Goal: Information Seeking & Learning: Compare options

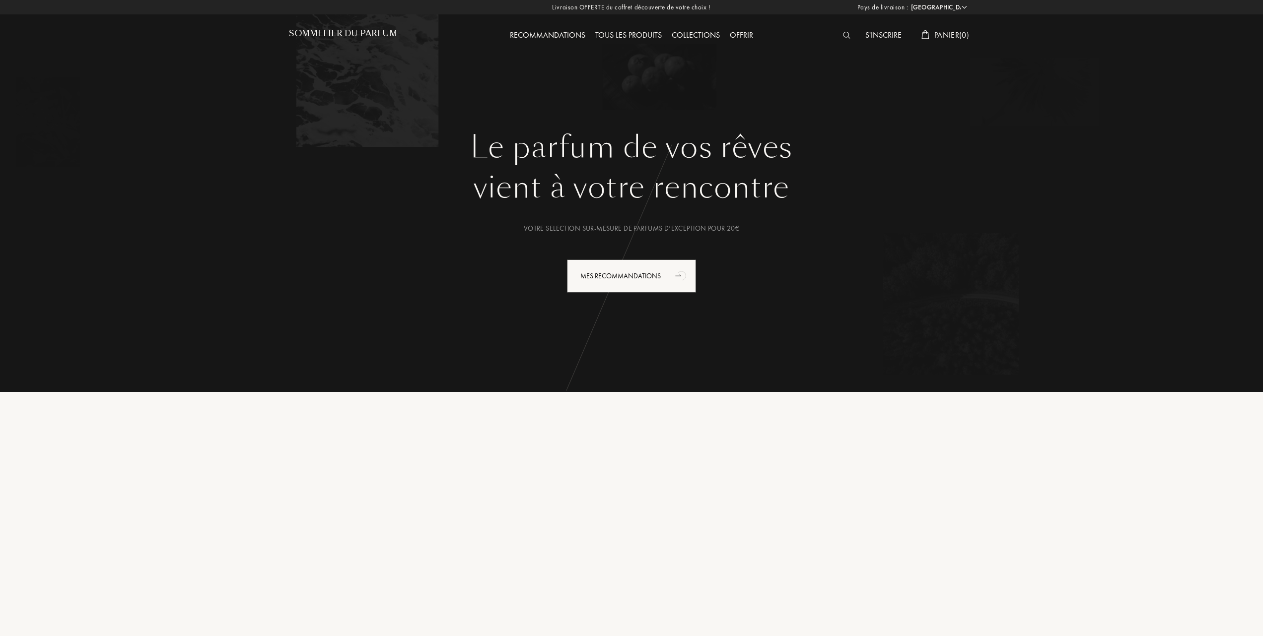
select select "FR"
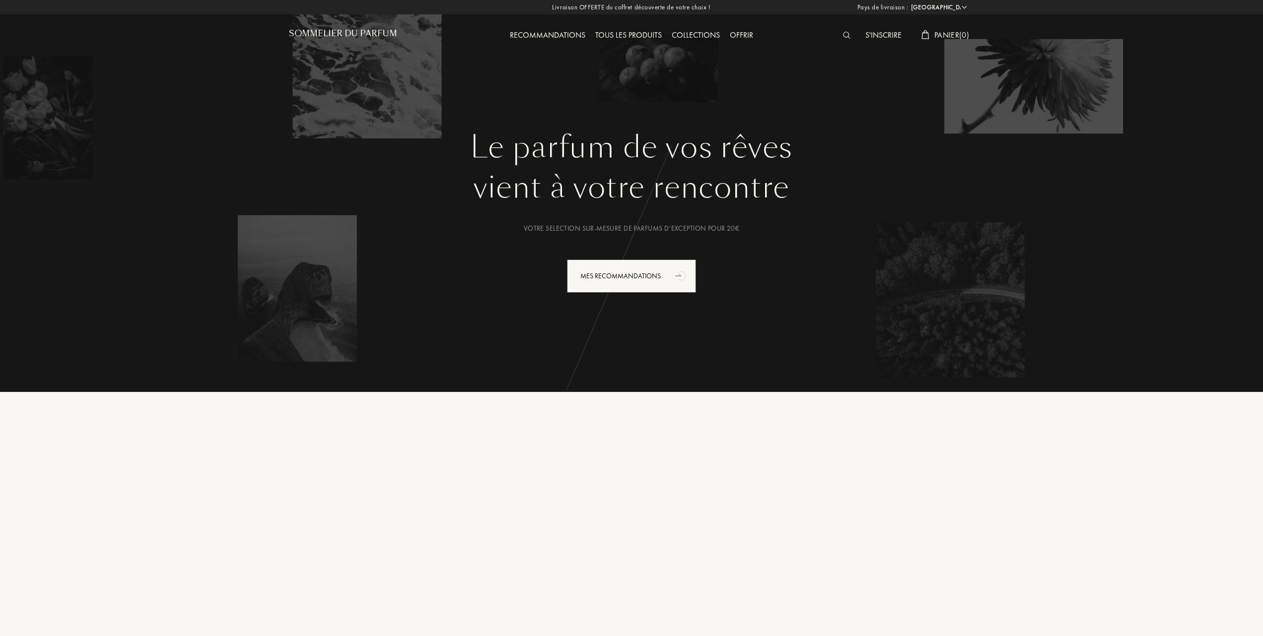
click at [621, 32] on div "Tous les produits" at bounding box center [628, 35] width 76 height 13
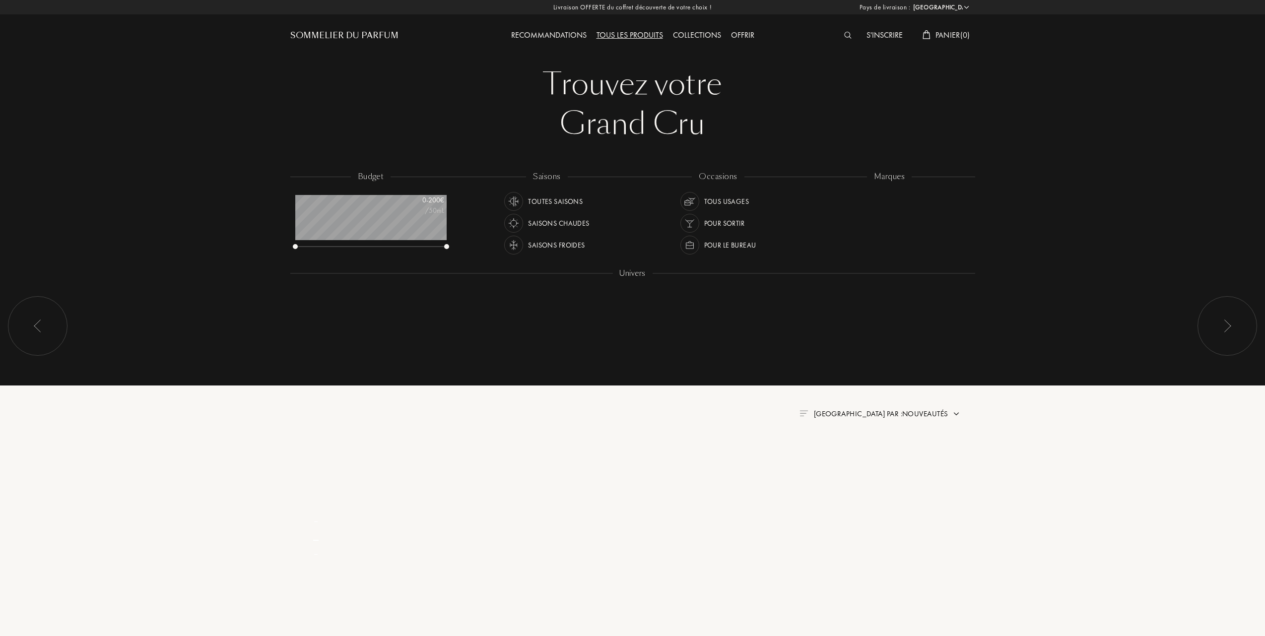
select select "FR"
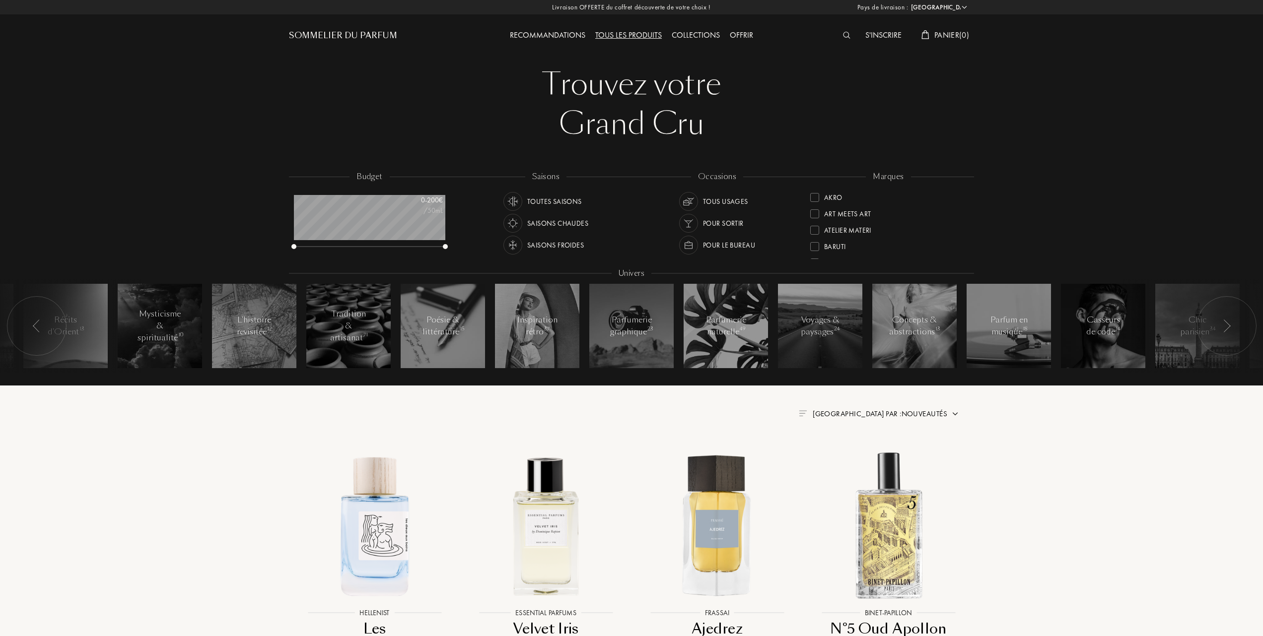
click at [813, 231] on div at bounding box center [814, 230] width 9 height 9
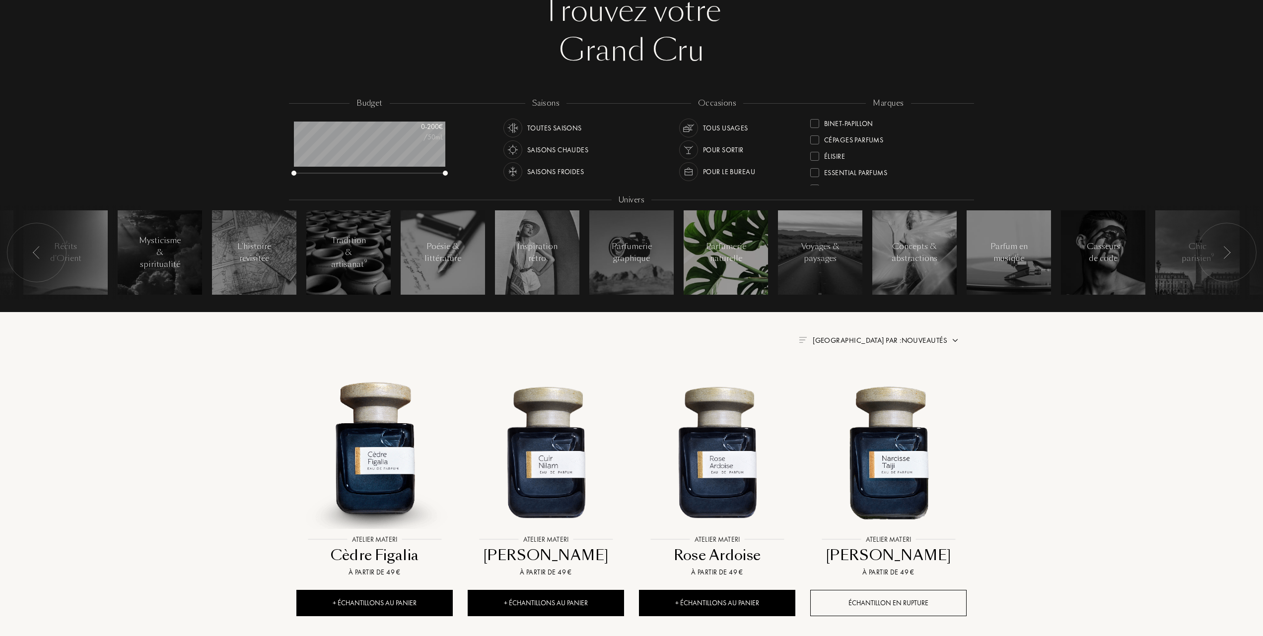
scroll to position [132, 0]
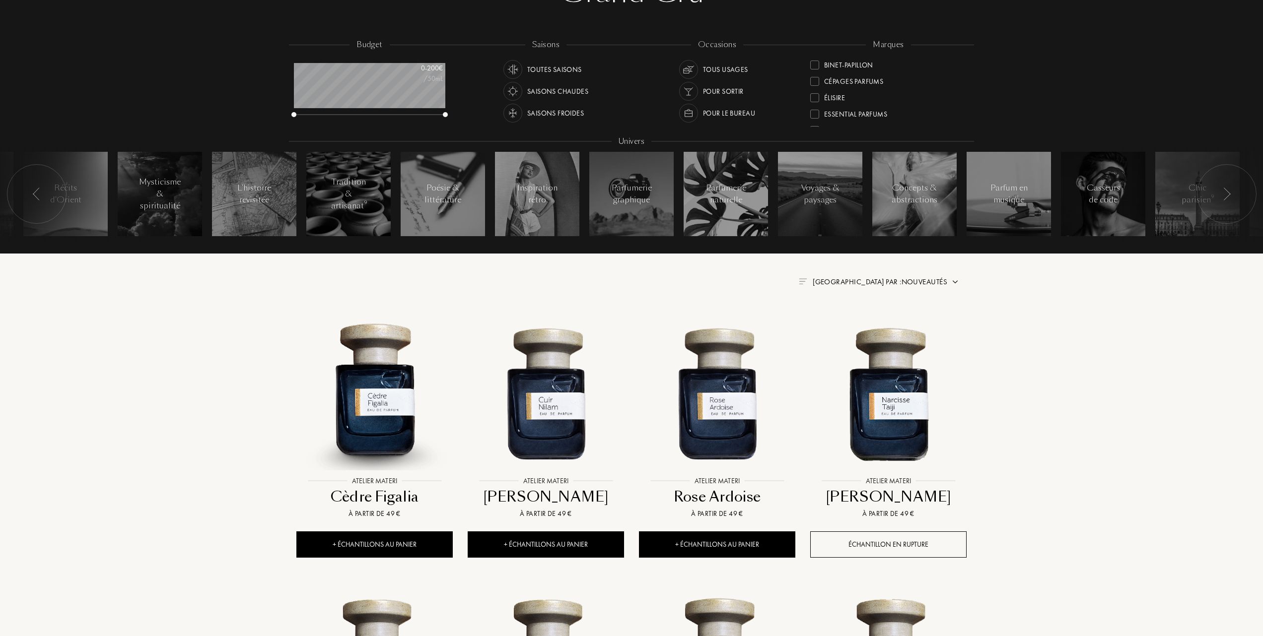
click at [903, 280] on span "Trier par : Nouveautés" at bounding box center [880, 282] width 135 height 10
click at [853, 324] on div at bounding box center [855, 325] width 7 height 7
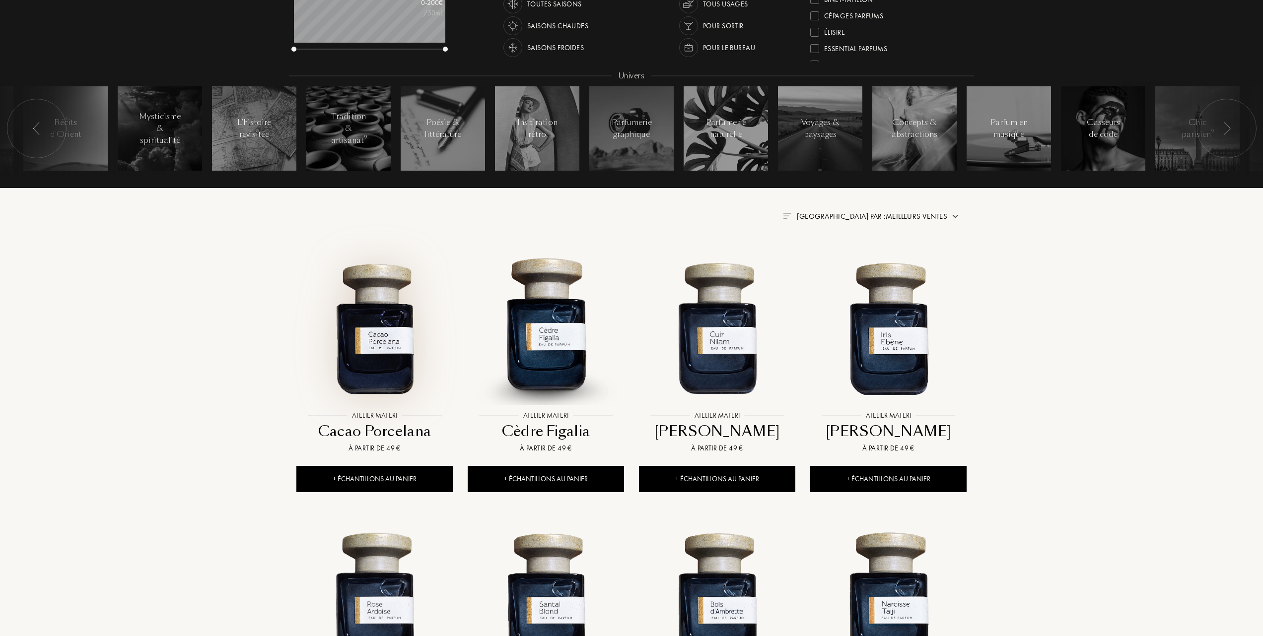
scroll to position [265, 0]
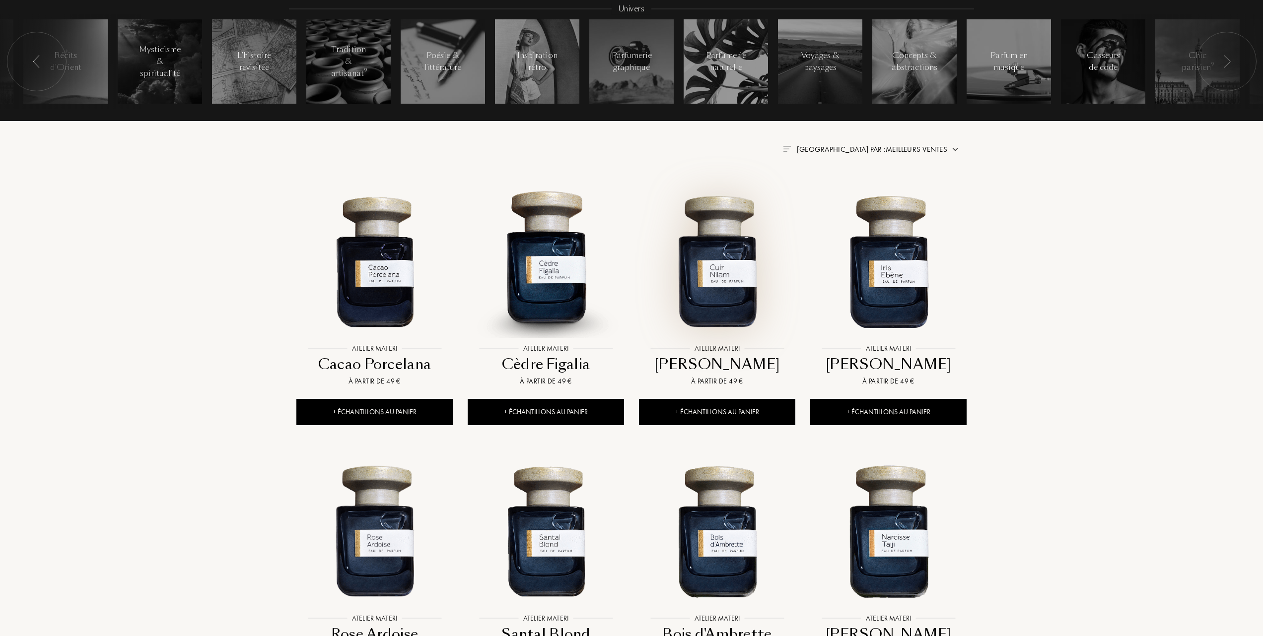
click at [706, 312] on img at bounding box center [717, 261] width 154 height 154
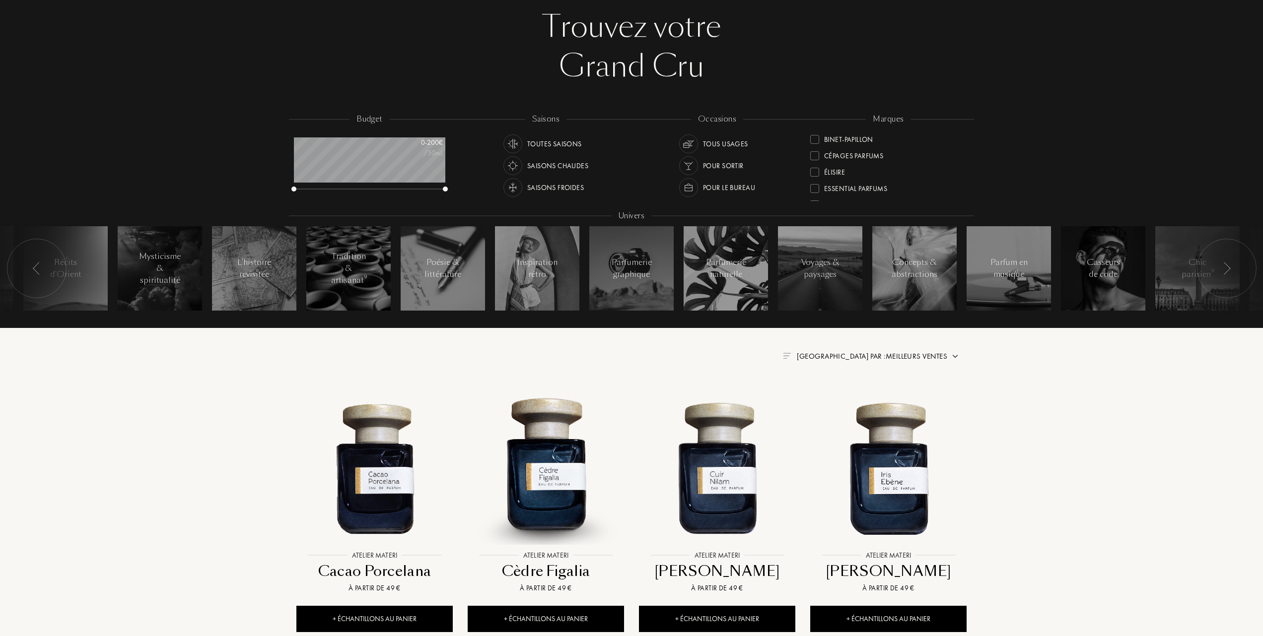
scroll to position [0, 0]
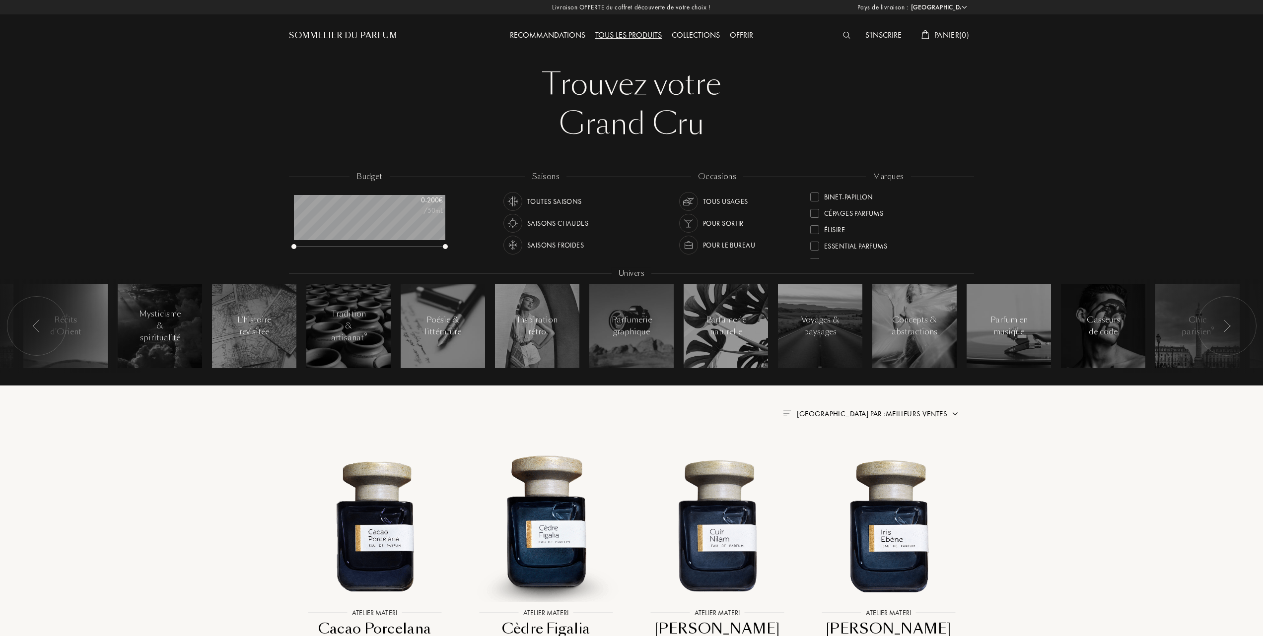
click at [818, 227] on div at bounding box center [814, 229] width 9 height 9
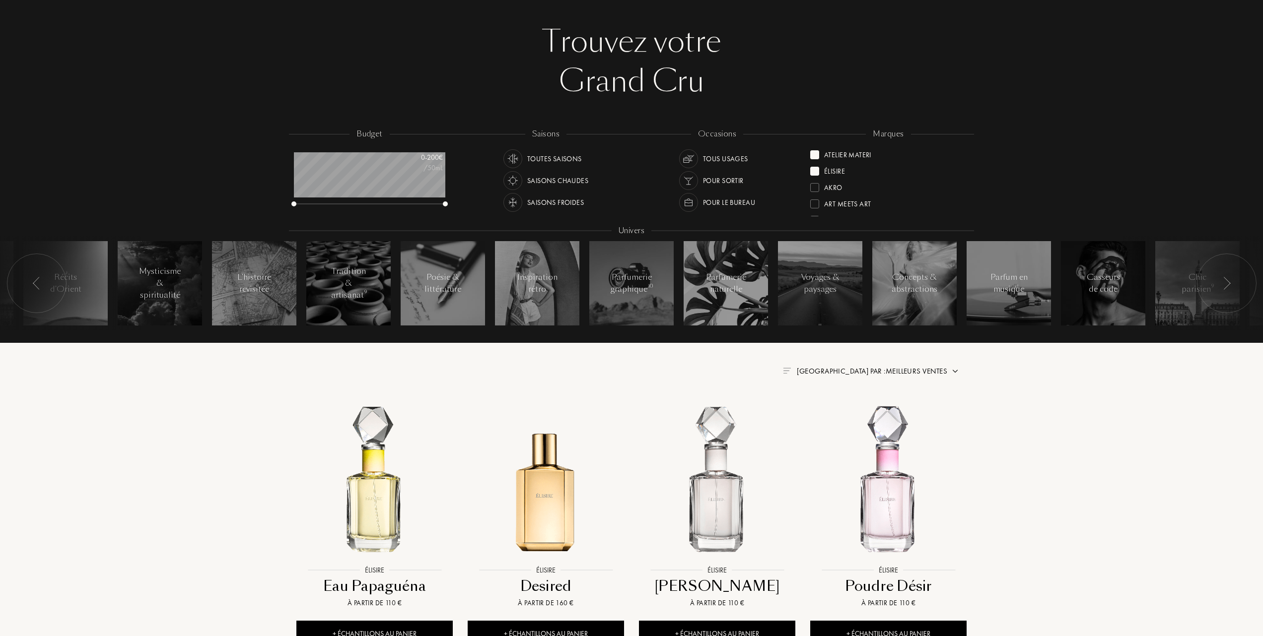
scroll to position [66, 0]
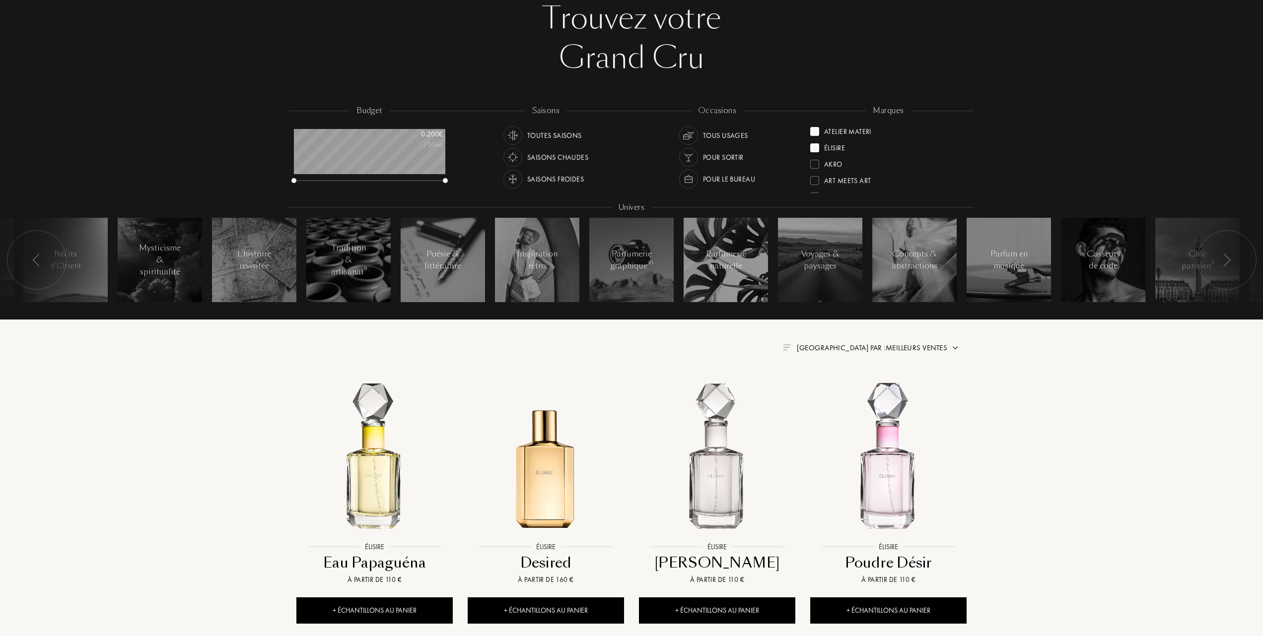
click at [905, 346] on span "Trier par : Meilleurs ventes" at bounding box center [872, 348] width 150 height 10
click at [854, 386] on div "Meilleurs ventes" at bounding box center [896, 390] width 89 height 11
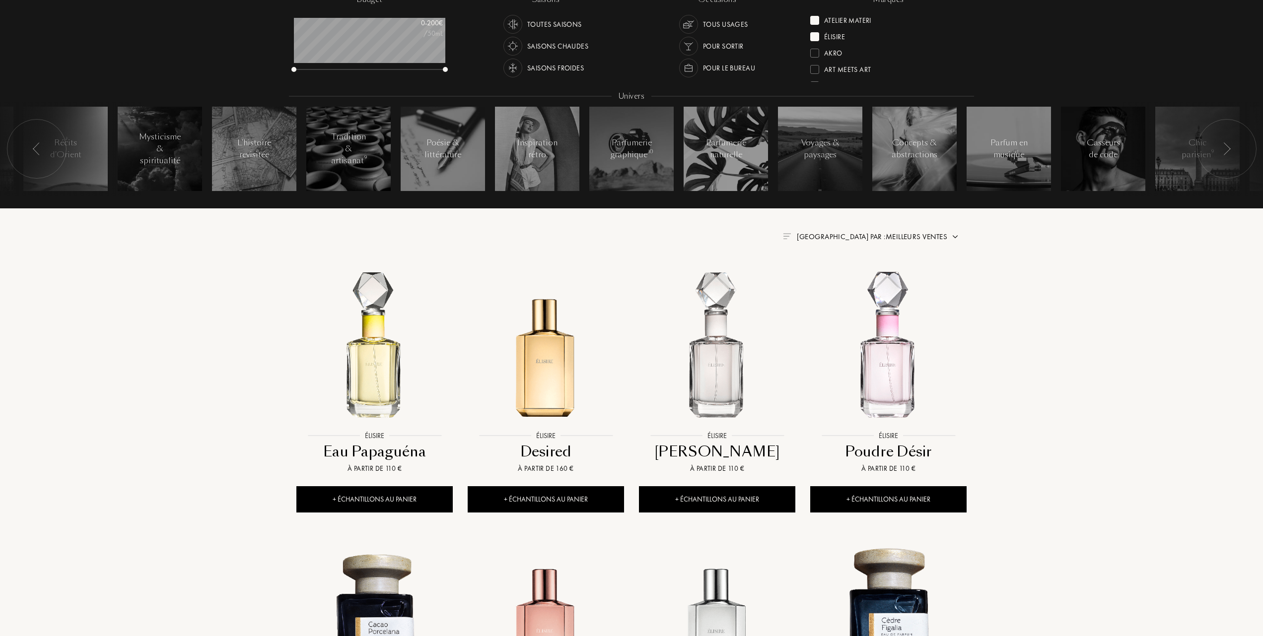
scroll to position [199, 0]
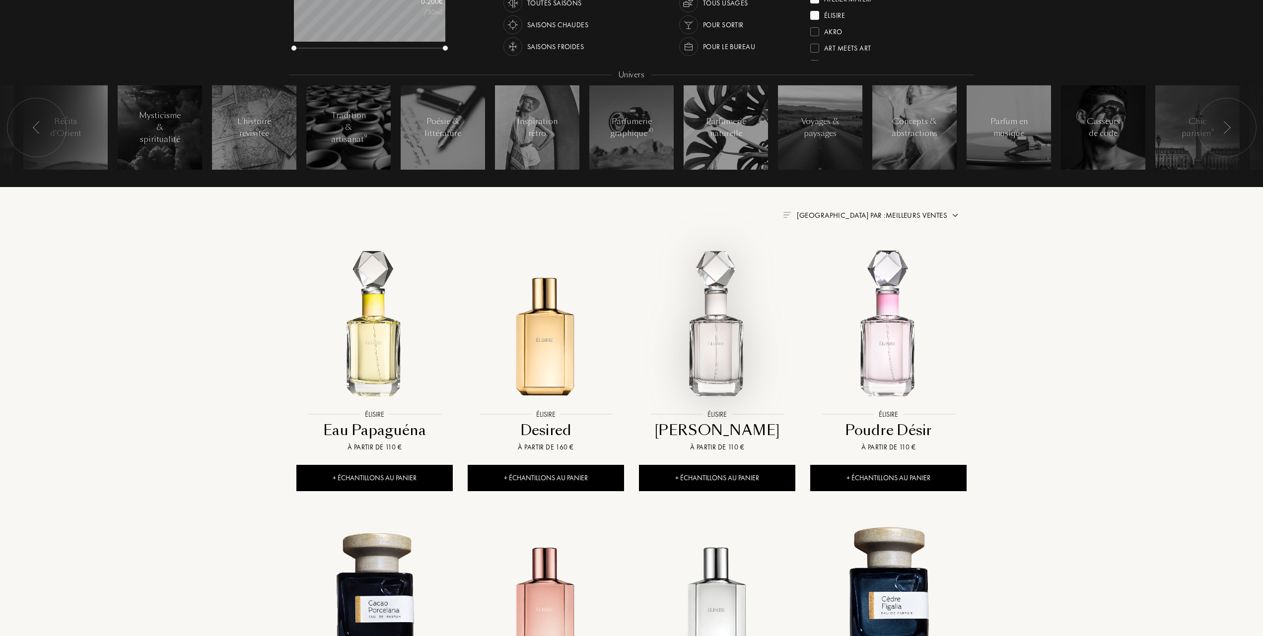
click at [715, 352] on img at bounding box center [717, 327] width 154 height 154
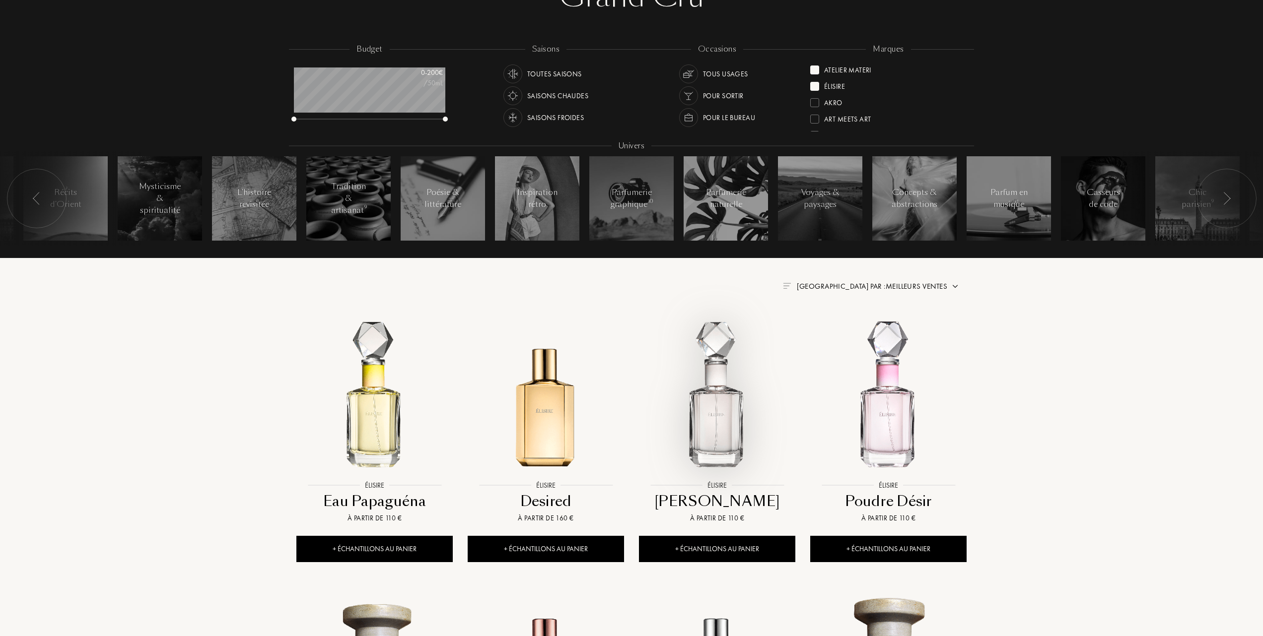
scroll to position [0, 0]
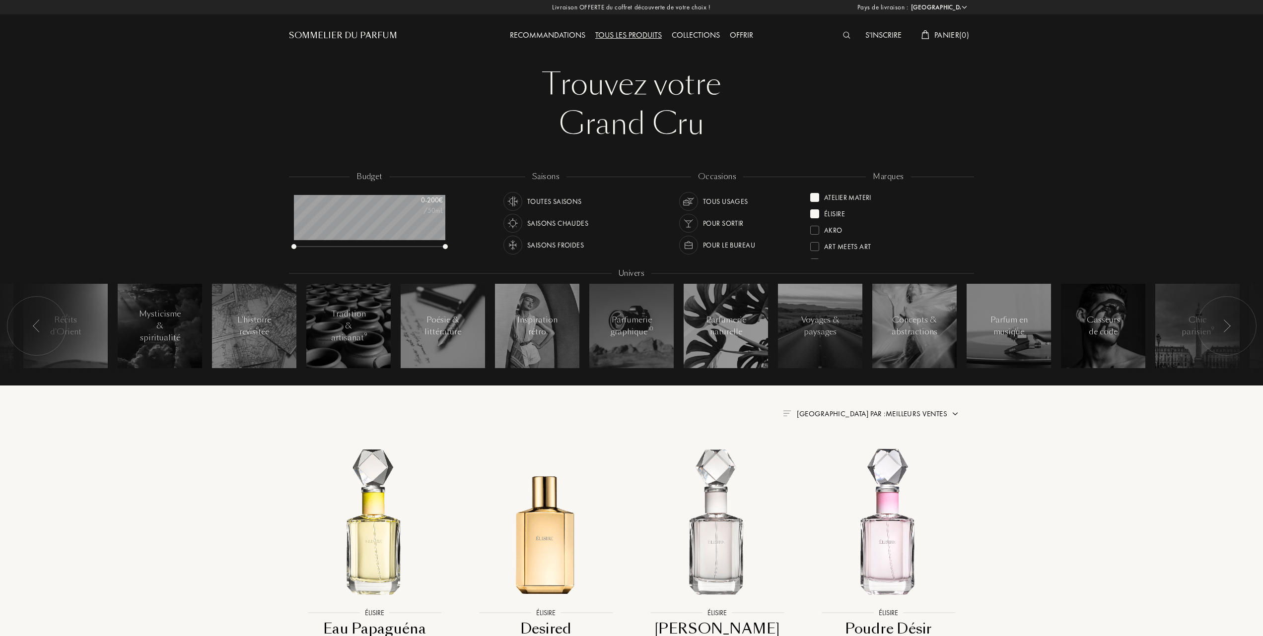
click at [812, 196] on div at bounding box center [814, 197] width 9 height 9
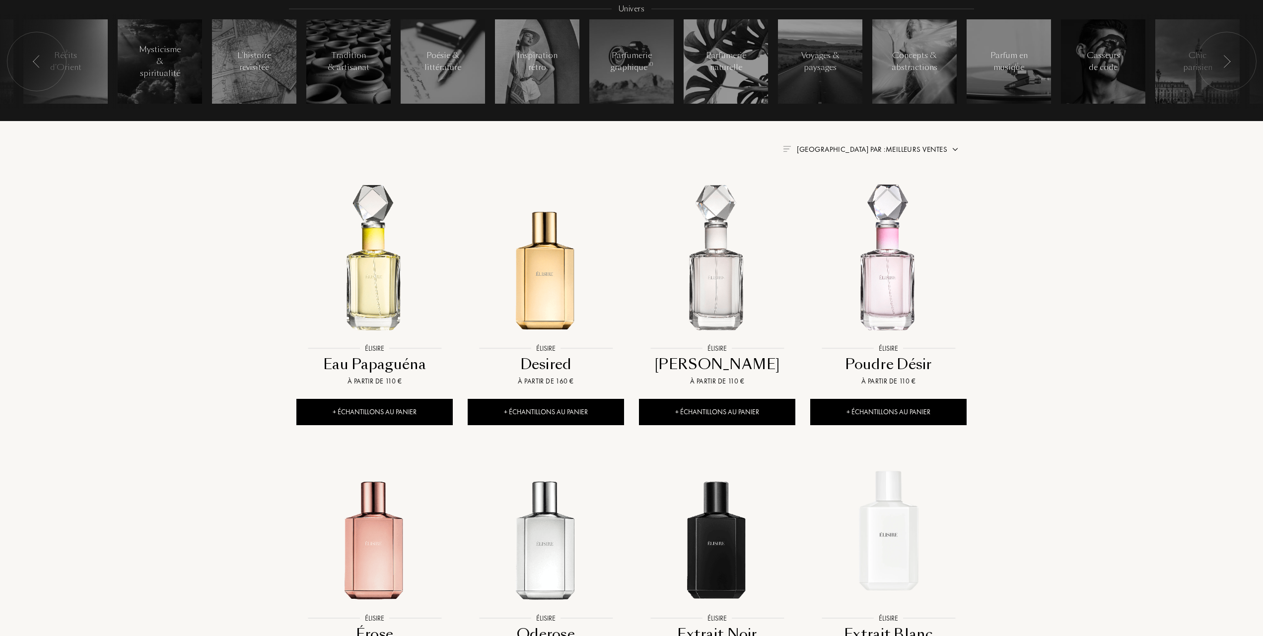
scroll to position [397, 0]
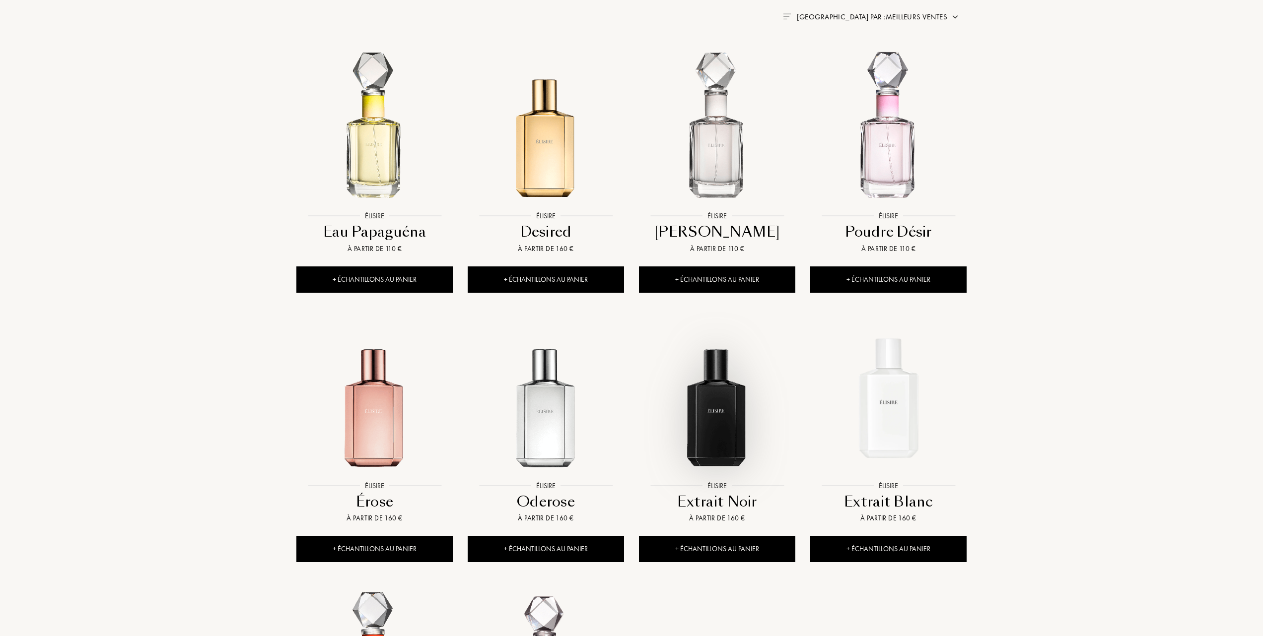
click at [715, 428] on img at bounding box center [717, 398] width 154 height 154
click at [879, 407] on img at bounding box center [888, 398] width 154 height 154
click at [555, 433] on img at bounding box center [546, 398] width 154 height 154
click at [709, 154] on img at bounding box center [717, 128] width 154 height 154
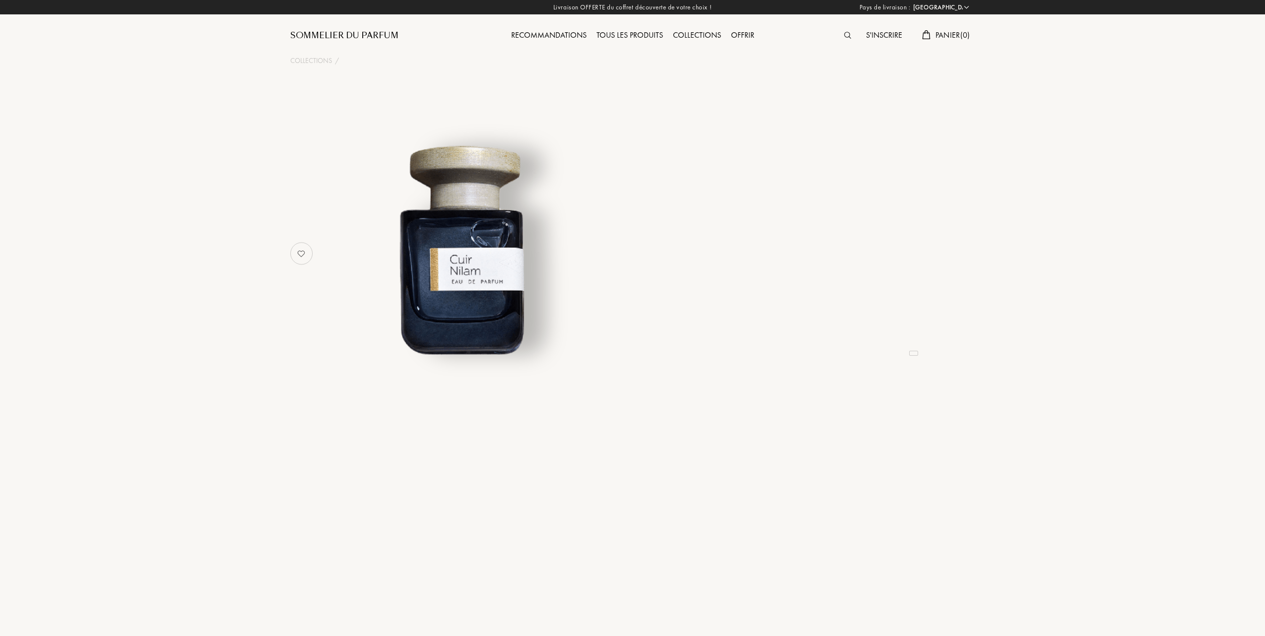
select select "FR"
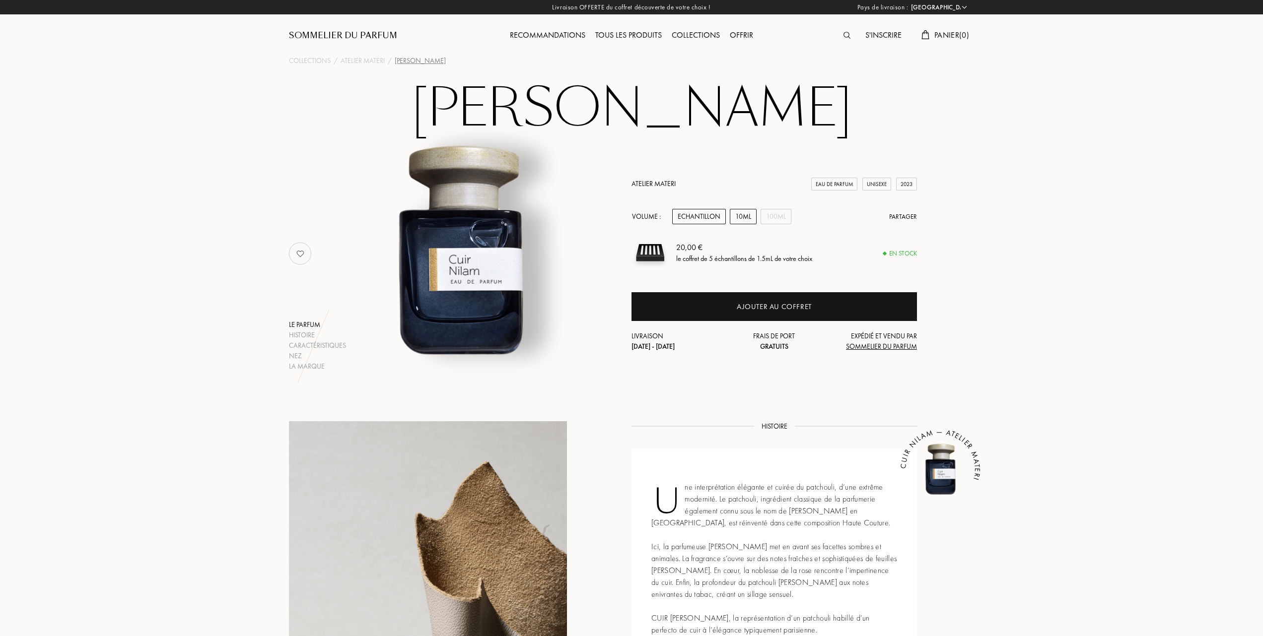
click at [746, 218] on div "10mL" at bounding box center [743, 216] width 27 height 15
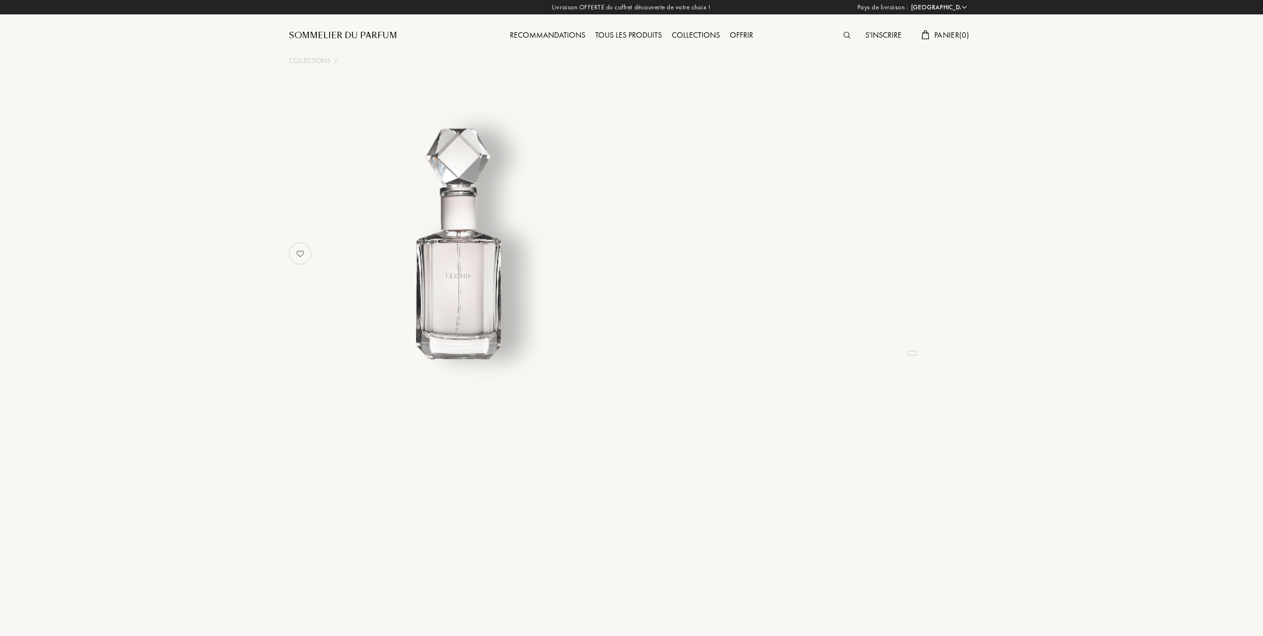
select select "FR"
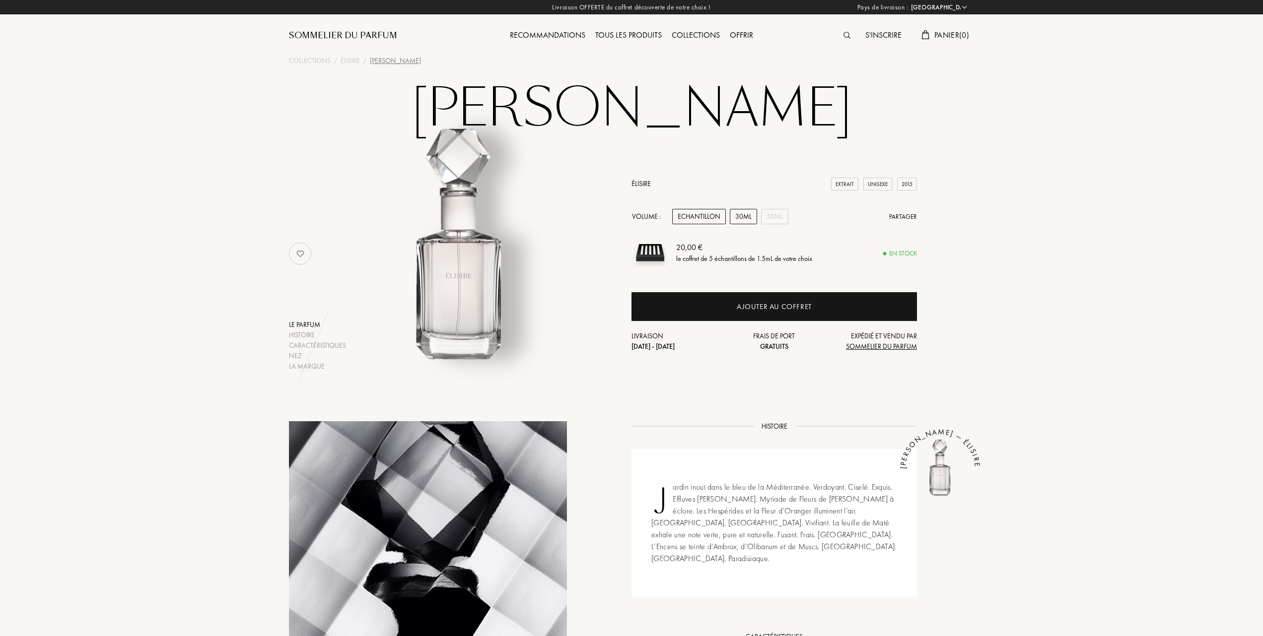
click at [751, 215] on div "30mL" at bounding box center [743, 216] width 27 height 15
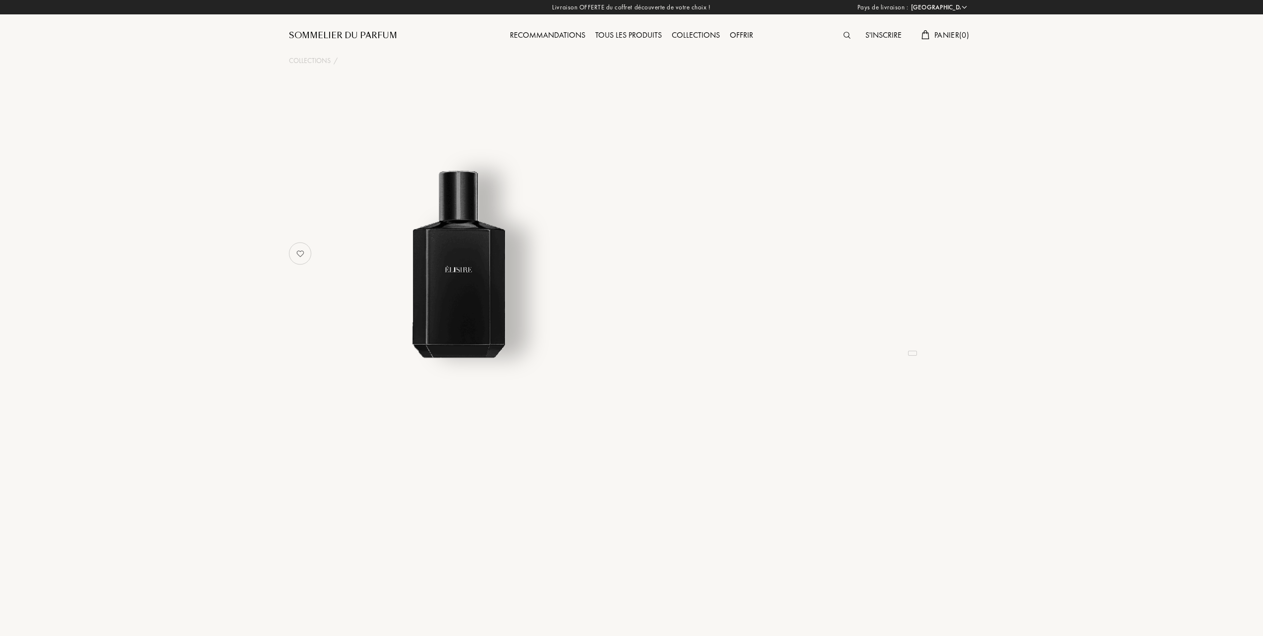
select select "FR"
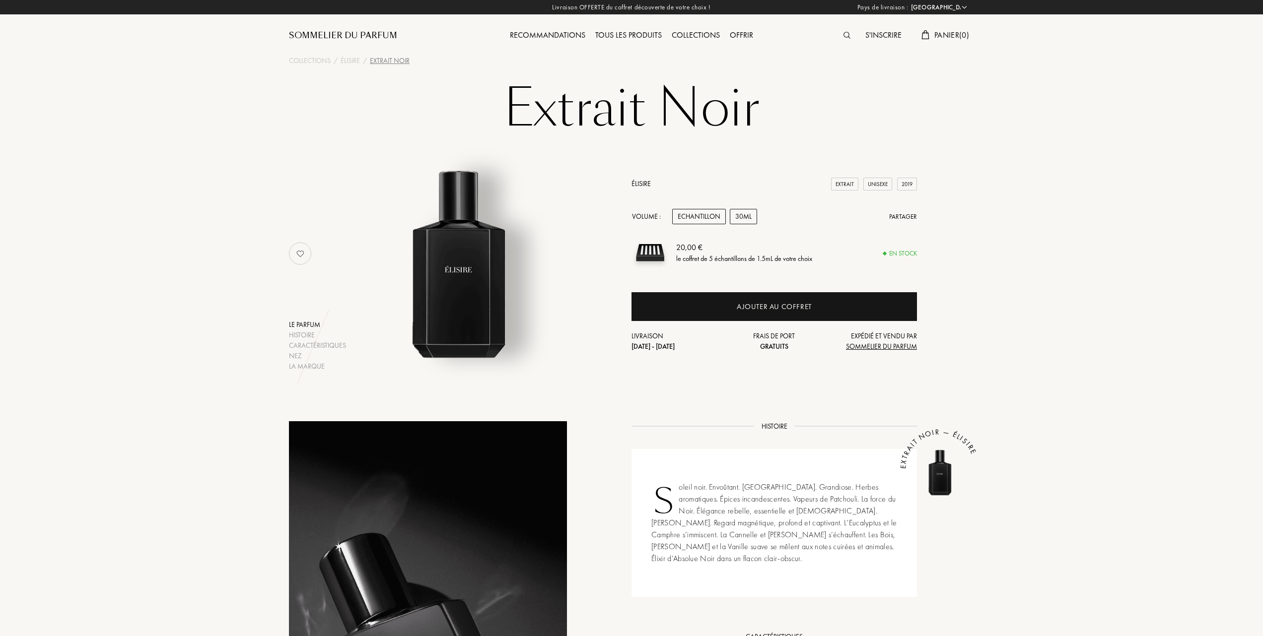
click at [747, 215] on div "30mL" at bounding box center [743, 216] width 27 height 15
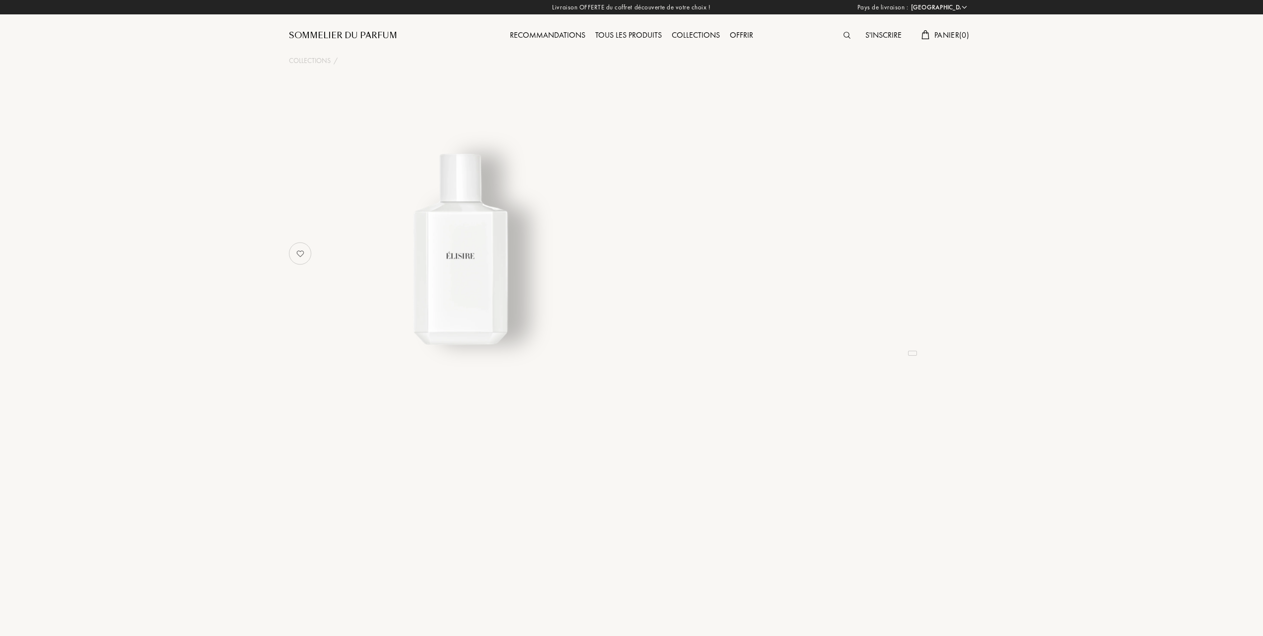
select select "FR"
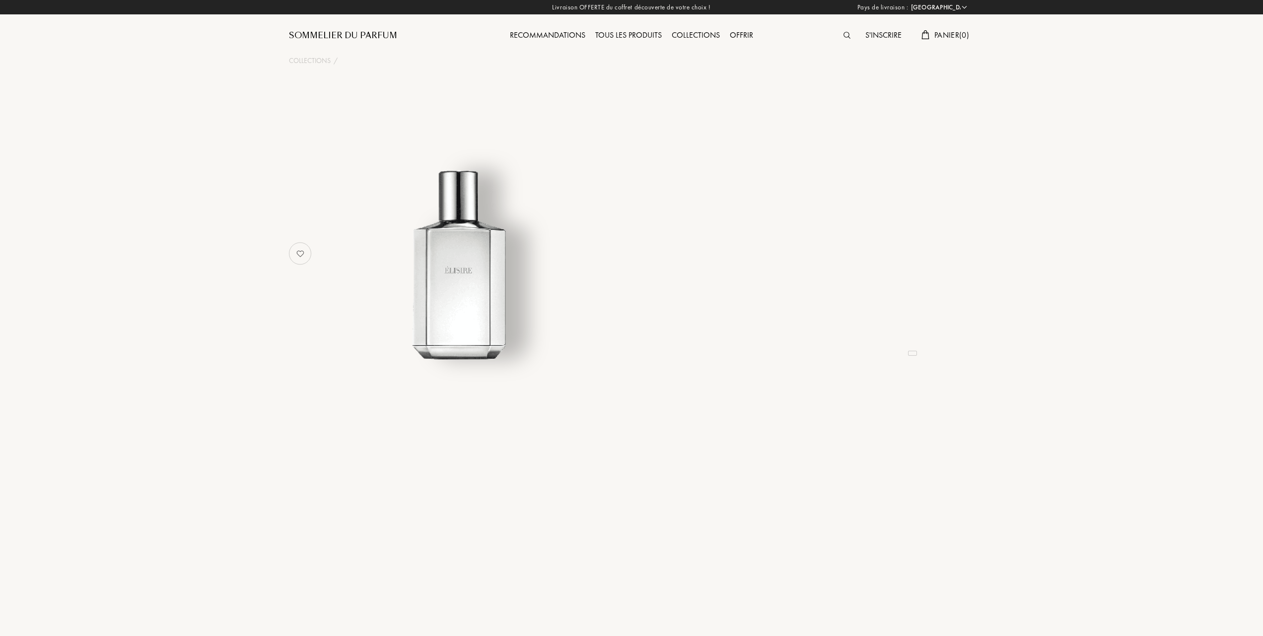
select select "FR"
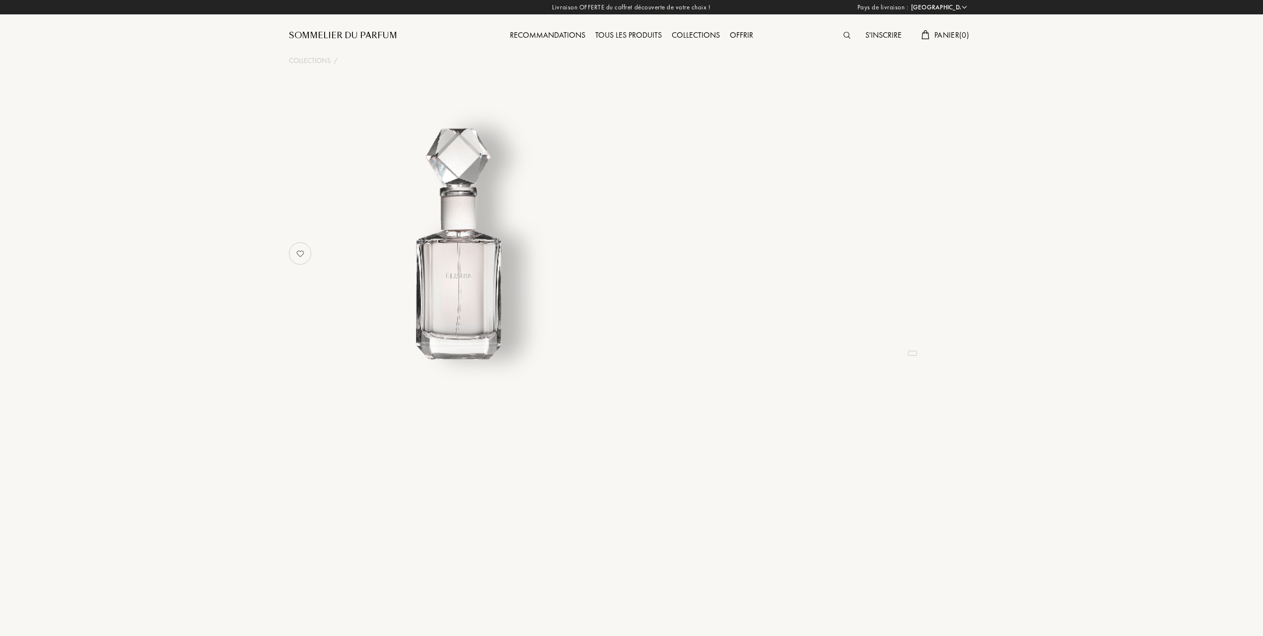
select select "FR"
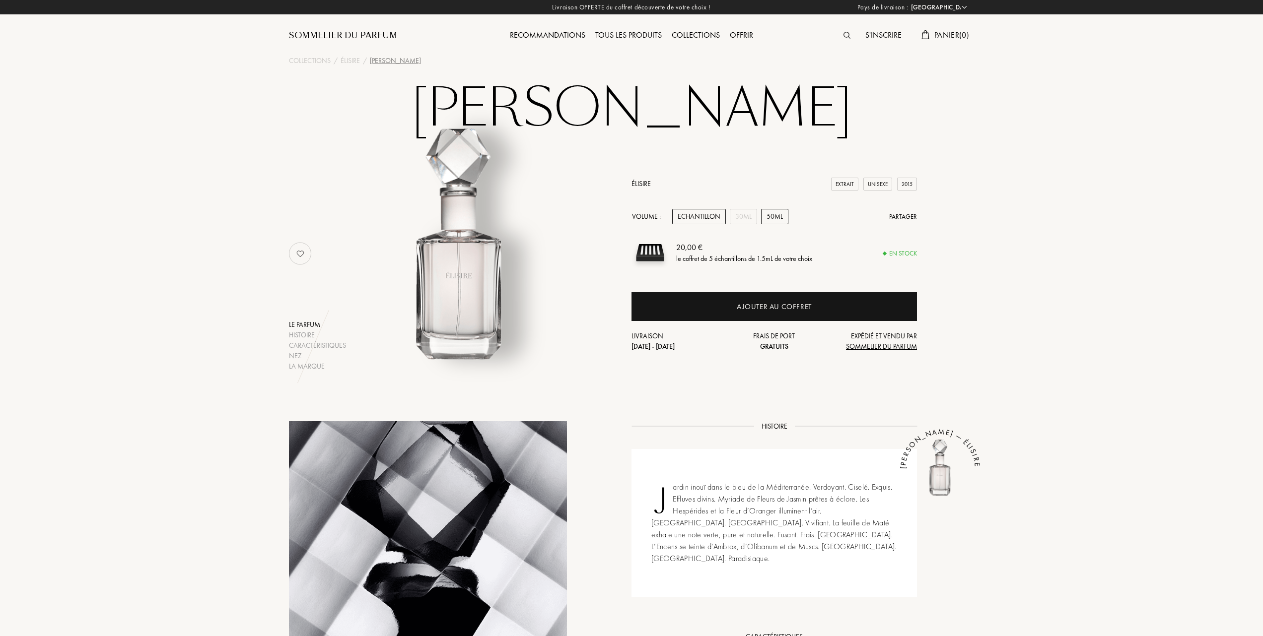
click at [776, 216] on div "50mL" at bounding box center [774, 216] width 27 height 15
click at [745, 216] on div "30mL" at bounding box center [743, 216] width 27 height 15
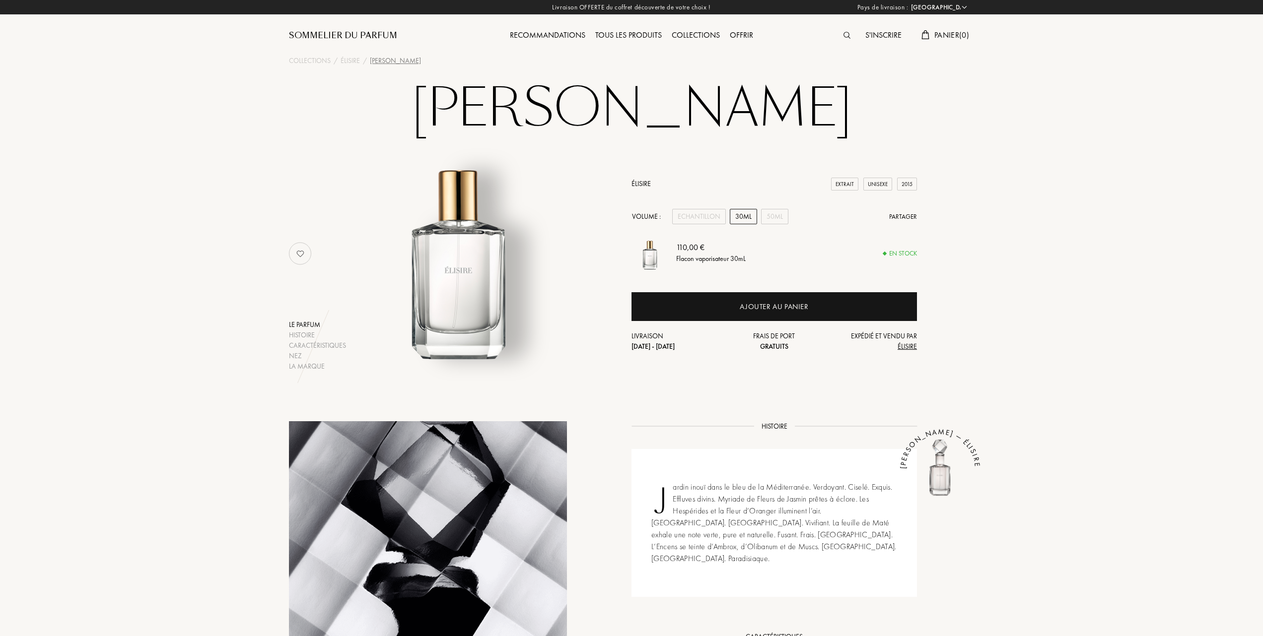
click at [642, 180] on link "Élisire" at bounding box center [640, 183] width 19 height 9
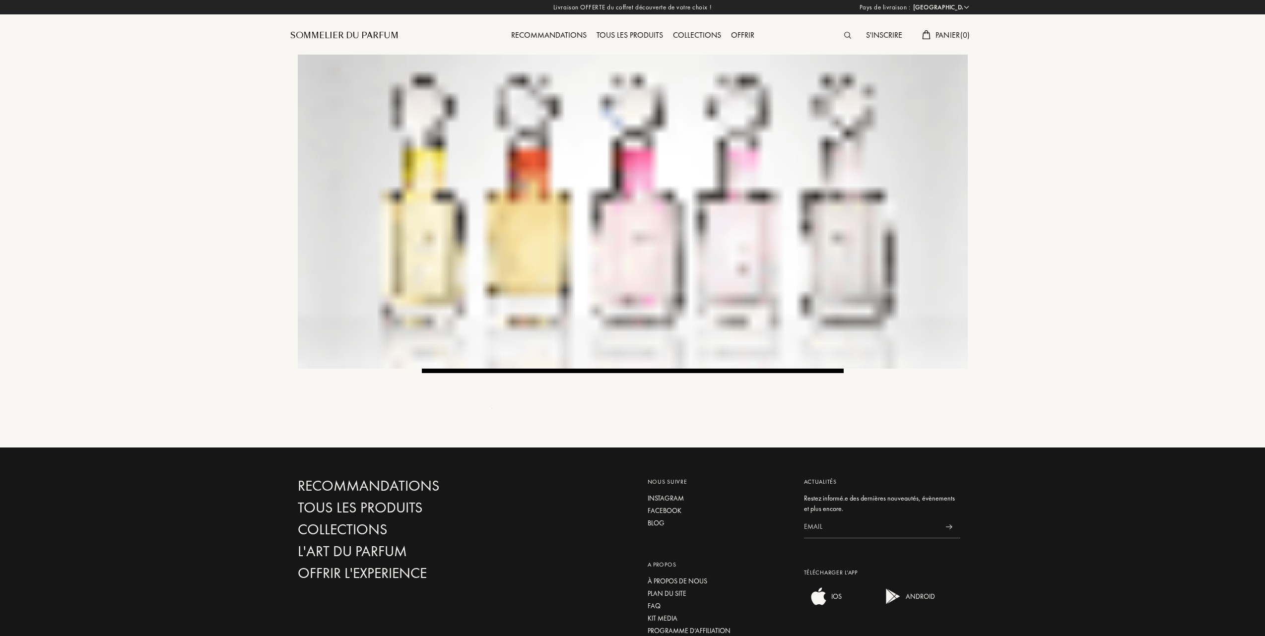
select select "FR"
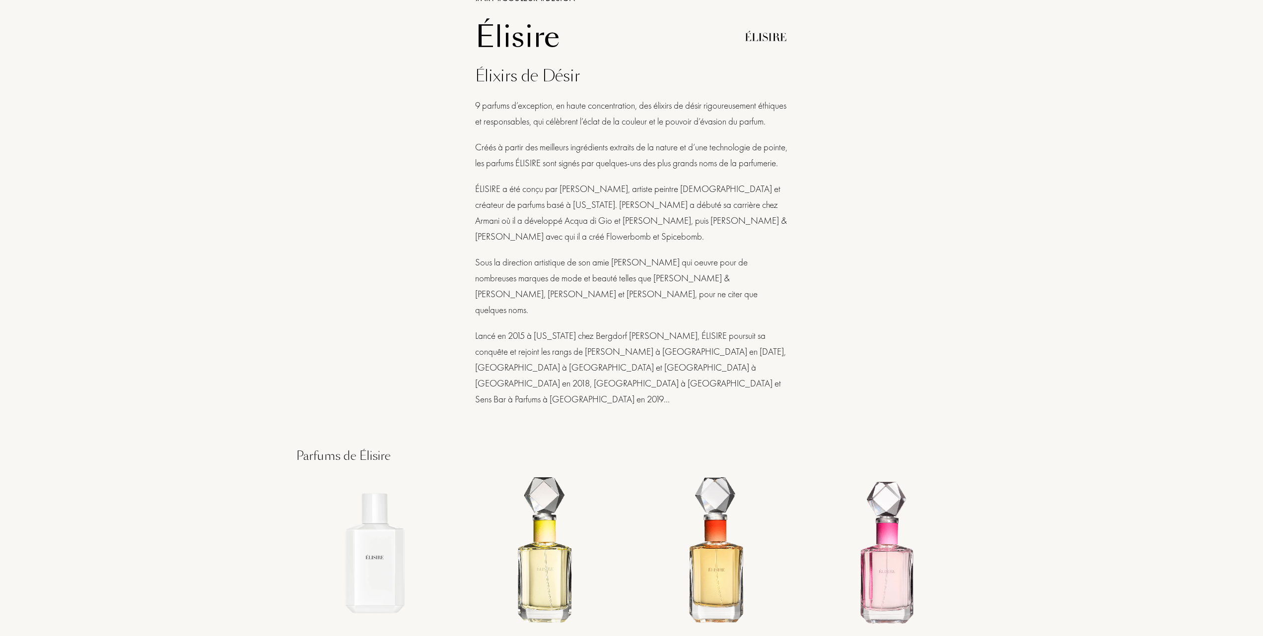
scroll to position [463, 0]
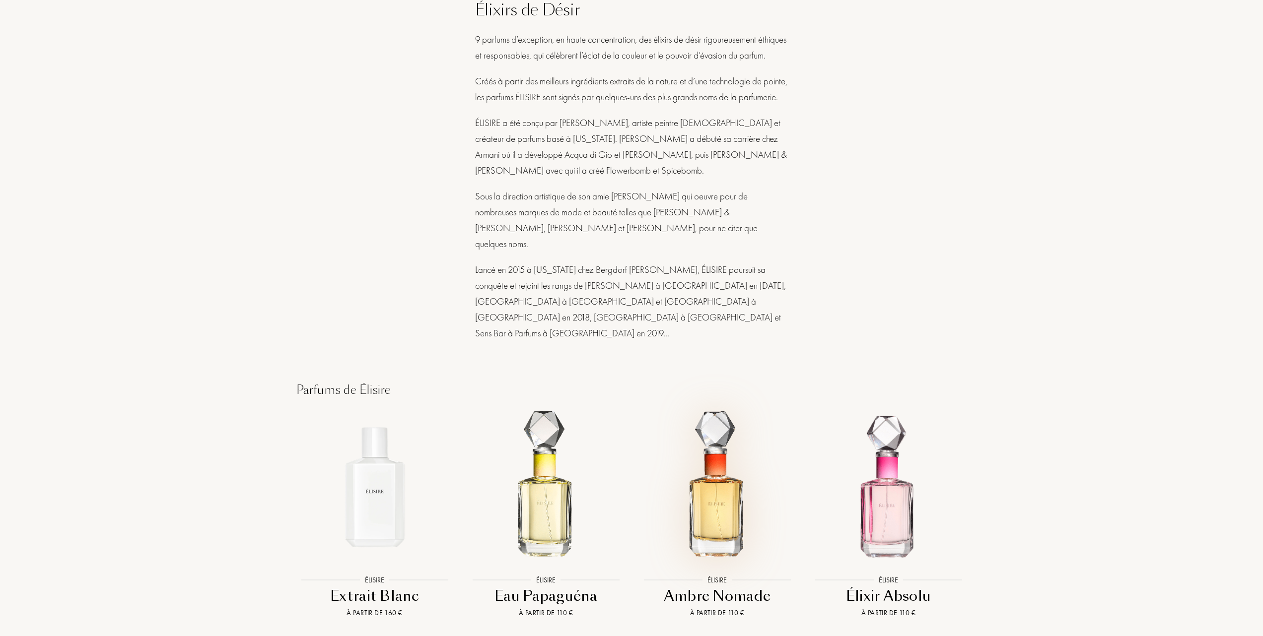
click at [727, 477] on img at bounding box center [717, 487] width 154 height 154
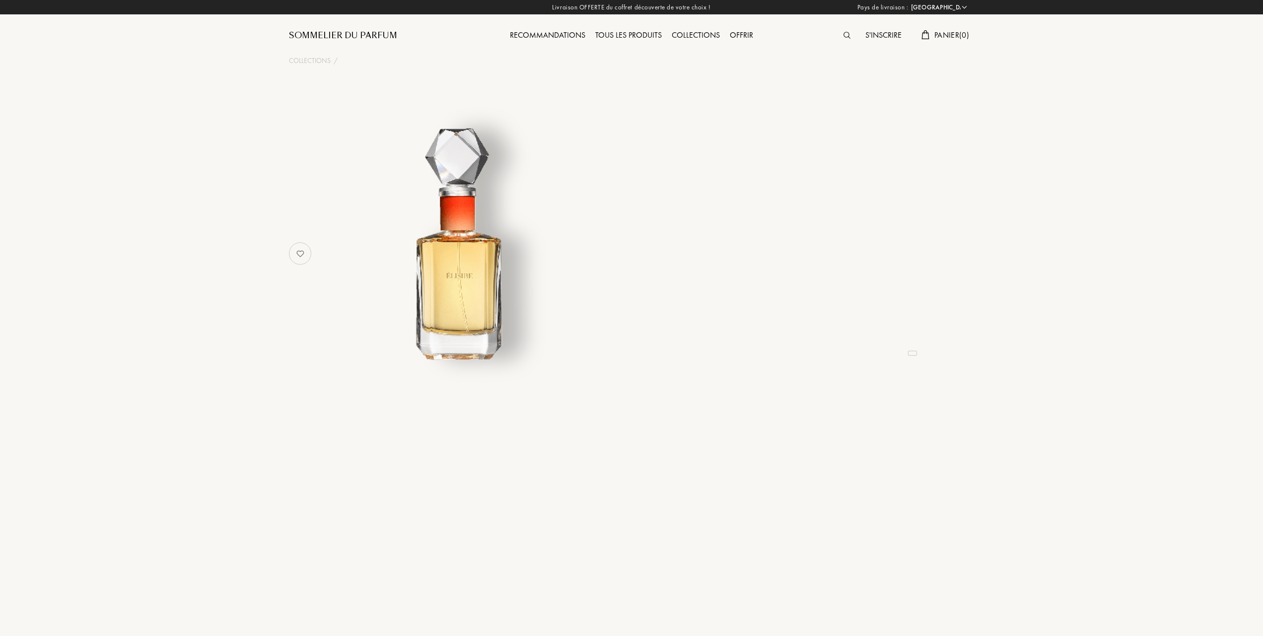
select select "FR"
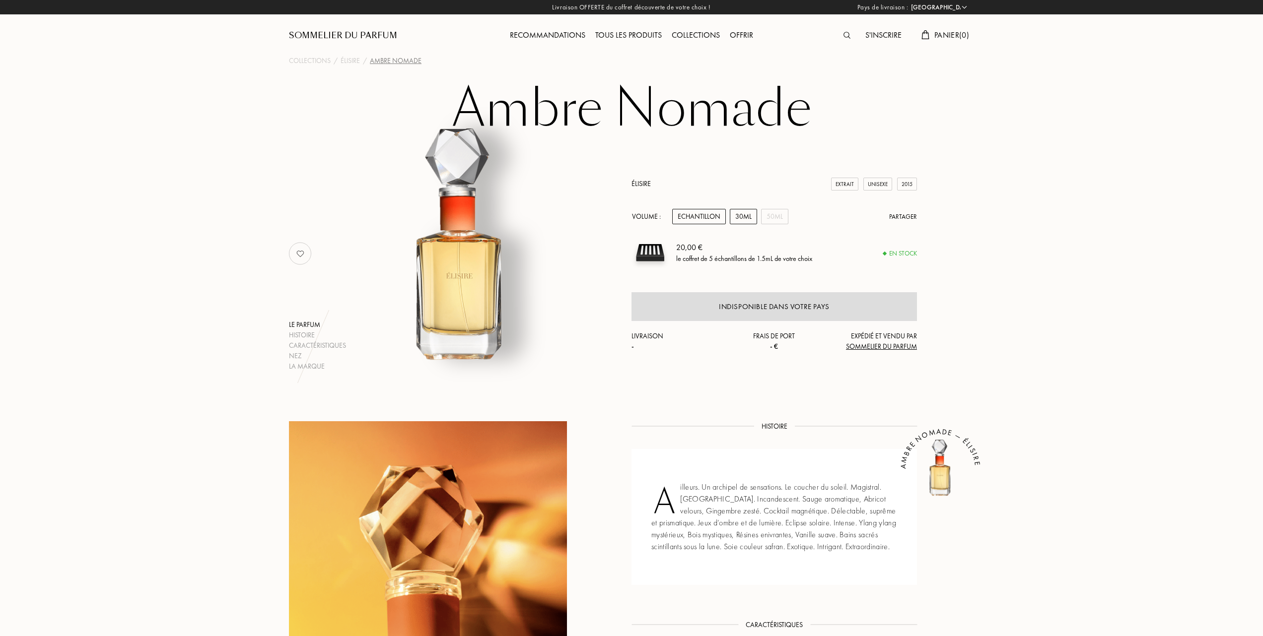
click at [743, 213] on div "30mL" at bounding box center [743, 216] width 27 height 15
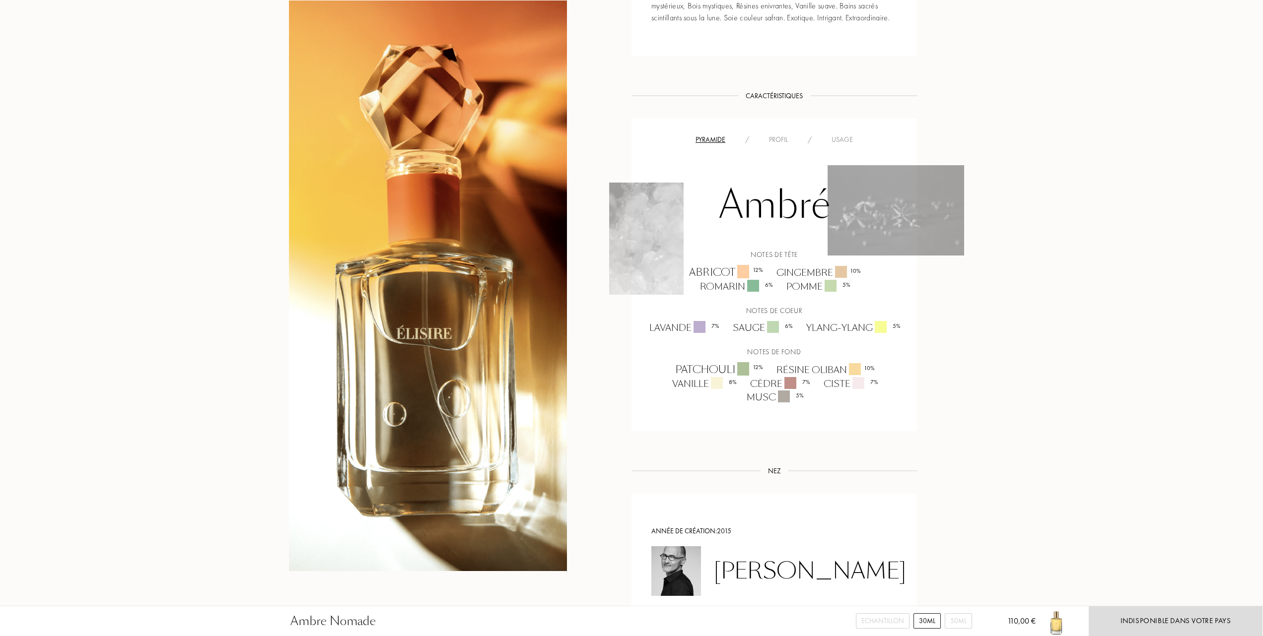
scroll to position [265, 0]
